Goal: Transaction & Acquisition: Purchase product/service

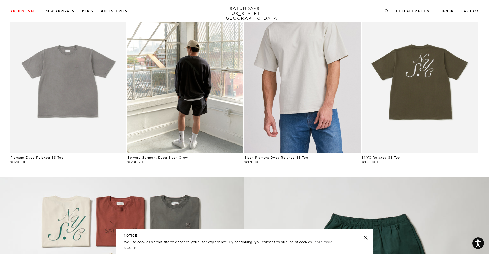
scroll to position [382, 0]
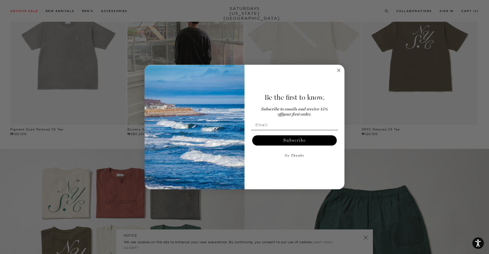
click at [338, 71] on icon "Close dialog" at bounding box center [338, 70] width 6 height 6
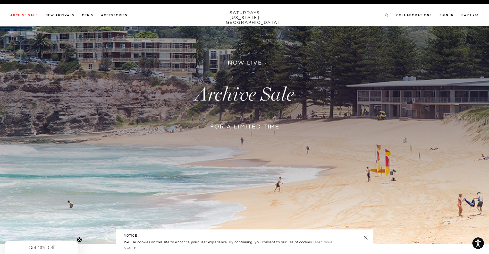
scroll to position [0, 0]
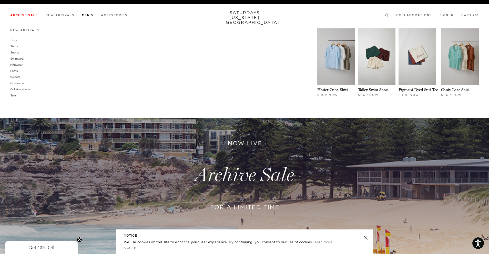
click at [90, 17] on link "Men's" at bounding box center [87, 15] width 11 height 3
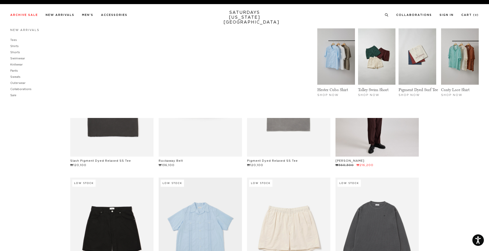
click at [9, 40] on div "New Arrivals Tees Shirts Shorts Swimwear Knitwear Pants Sweats Outerwear Shop N…" at bounding box center [244, 72] width 489 height 92
click at [12, 40] on link "Tees" at bounding box center [13, 40] width 7 height 3
